Goal: Task Accomplishment & Management: Use online tool/utility

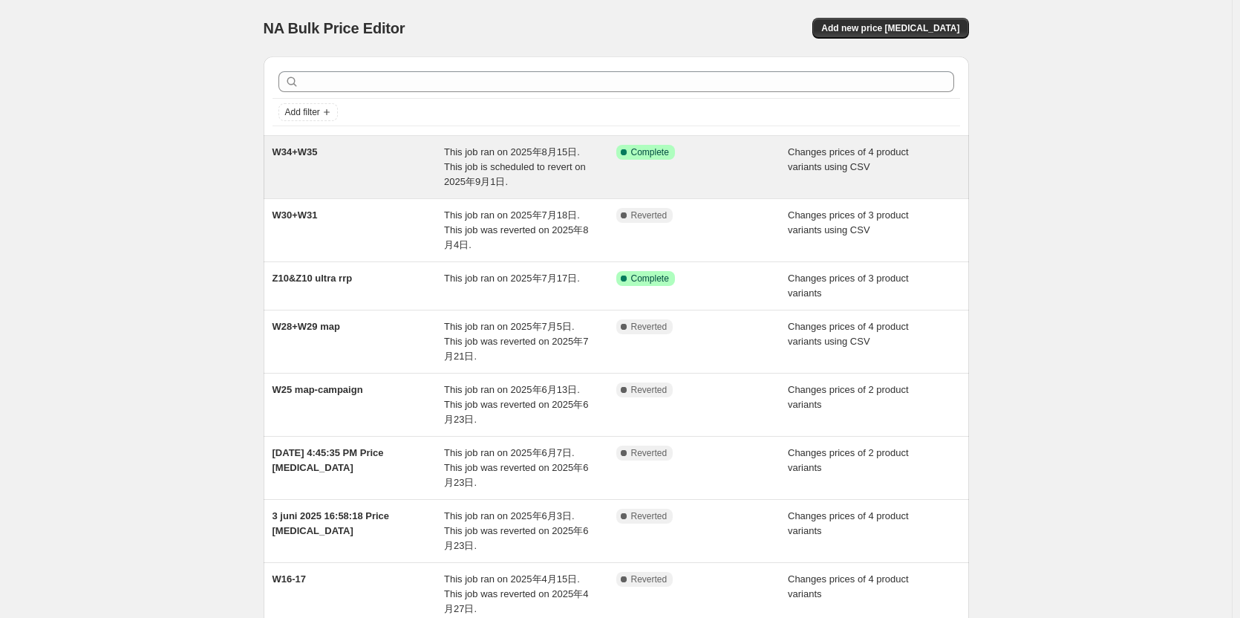
click at [494, 159] on div "This job ran on 2025年8月15日. This job is scheduled to revert on 2025年9月1日." at bounding box center [530, 167] width 172 height 45
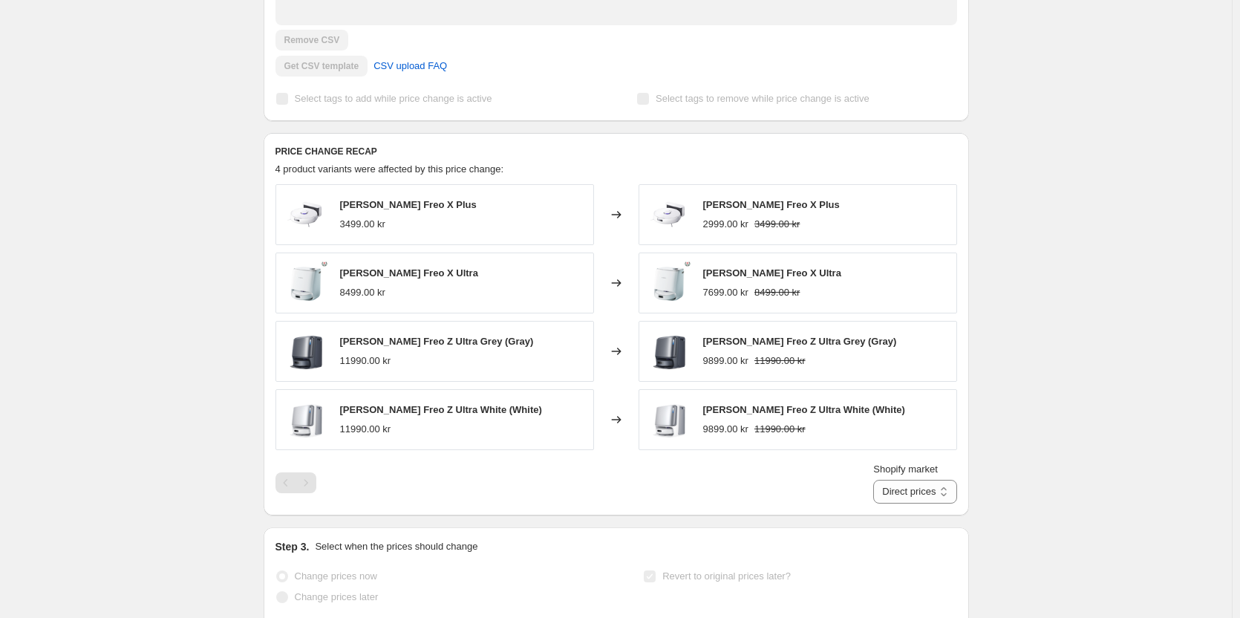
scroll to position [520, 0]
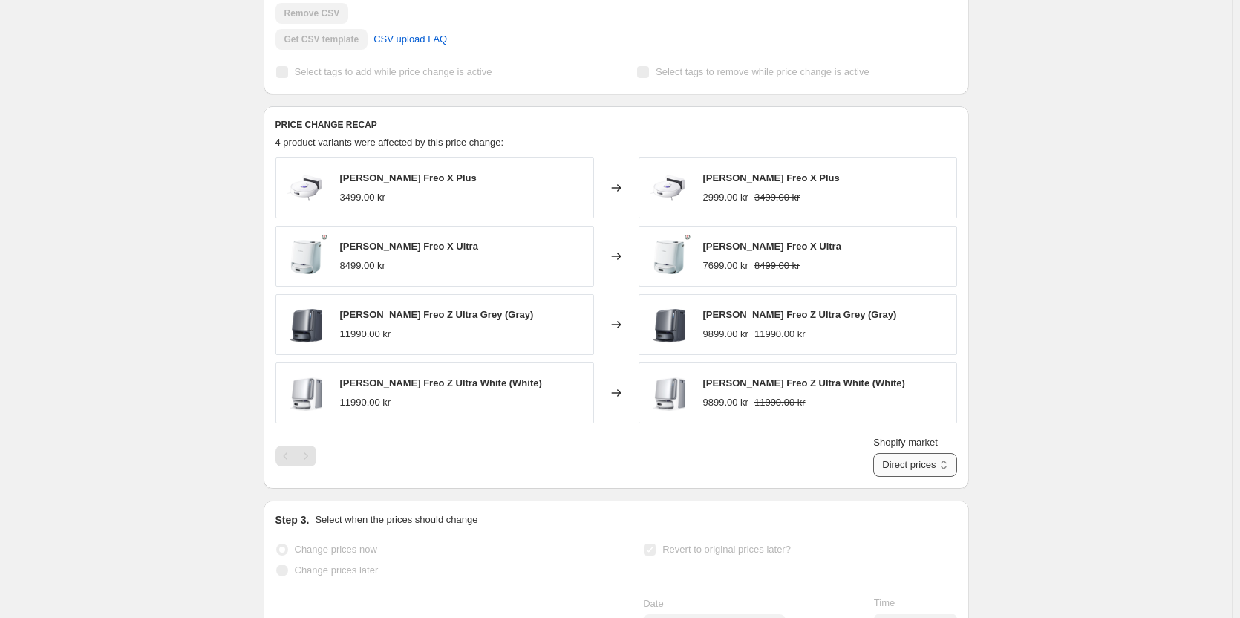
click at [903, 466] on select "Direct prices Denmark Finland Sverige" at bounding box center [914, 465] width 83 height 24
drag, startPoint x: 743, startPoint y: 468, endPoint x: 708, endPoint y: 434, distance: 48.8
click at [742, 468] on div "Shopify market Direct prices Denmark Finland Sverige Direct prices" at bounding box center [615, 456] width 681 height 42
click at [903, 462] on select "Direct prices Denmark Finland Sverige" at bounding box center [914, 465] width 83 height 24
click at [889, 477] on select "Direct prices Denmark Finland Sverige" at bounding box center [914, 465] width 83 height 24
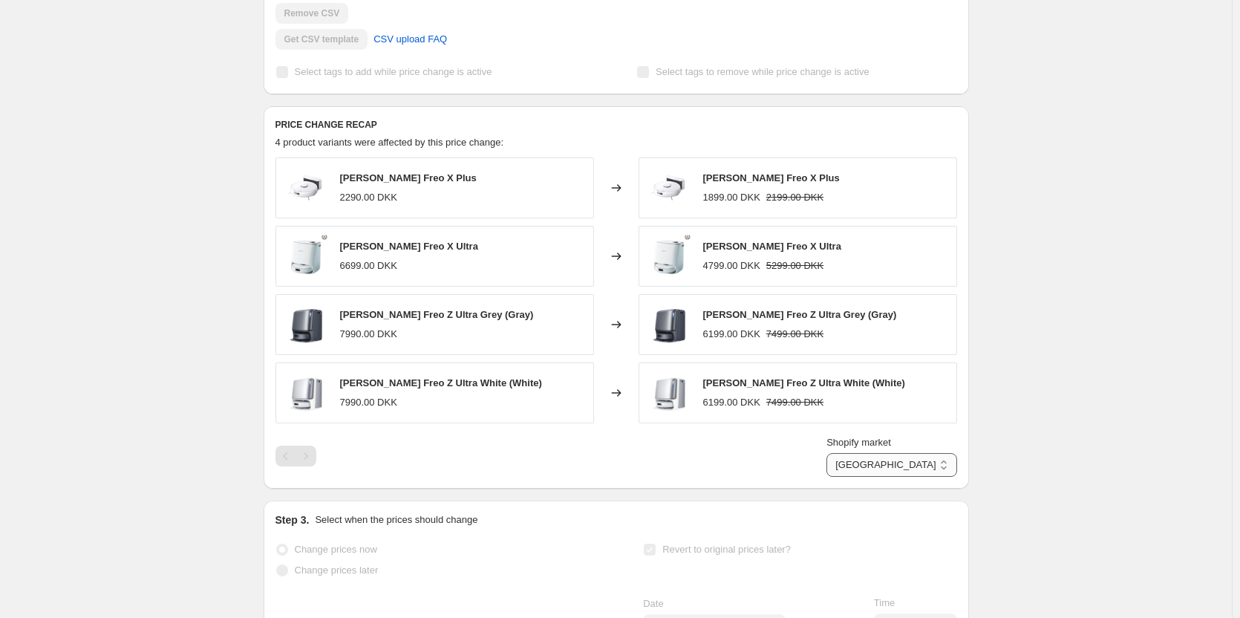
click at [926, 467] on select "Direct prices Denmark Finland Sverige" at bounding box center [891, 465] width 130 height 24
select select "64844890441"
click at [890, 477] on select "Direct prices Denmark Finland Sverige" at bounding box center [891, 465] width 130 height 24
click at [722, 451] on div "Shopify market Direct prices Denmark Finland Sverige Sverige" at bounding box center [615, 456] width 681 height 42
